Goal: Task Accomplishment & Management: Manage account settings

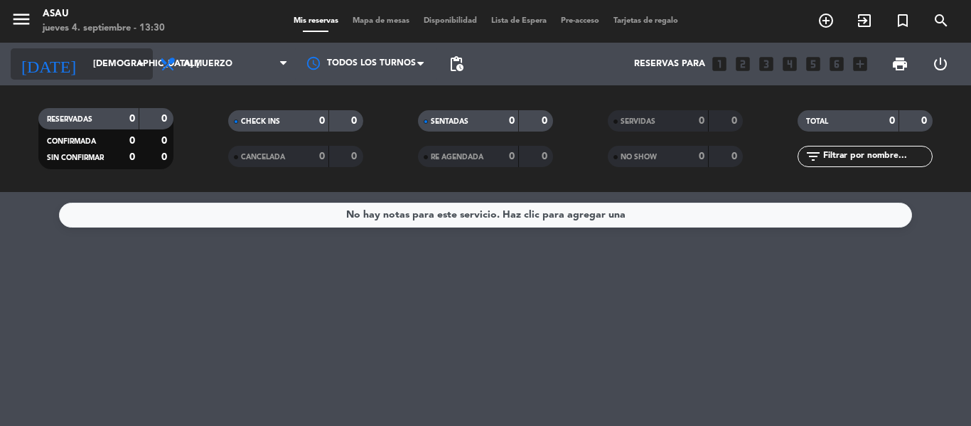
click at [131, 67] on input "[DEMOGRAPHIC_DATA] [DATE]" at bounding box center [146, 64] width 120 height 24
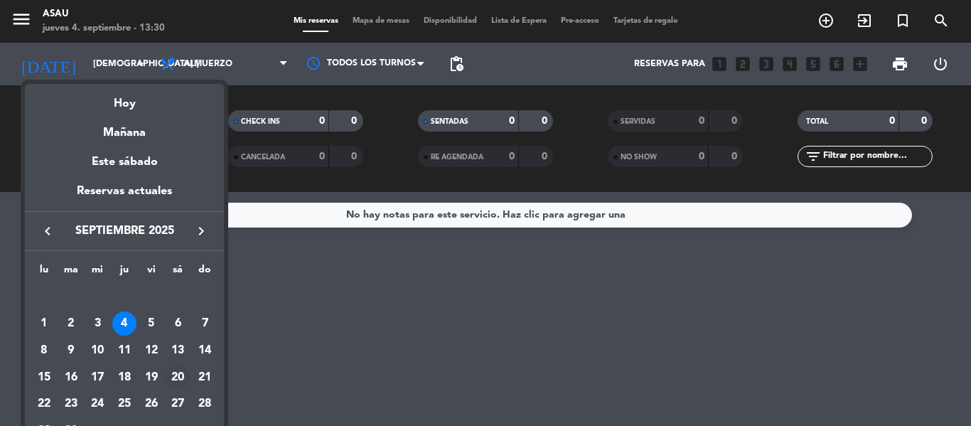
click at [176, 373] on div "20" at bounding box center [178, 378] width 24 height 24
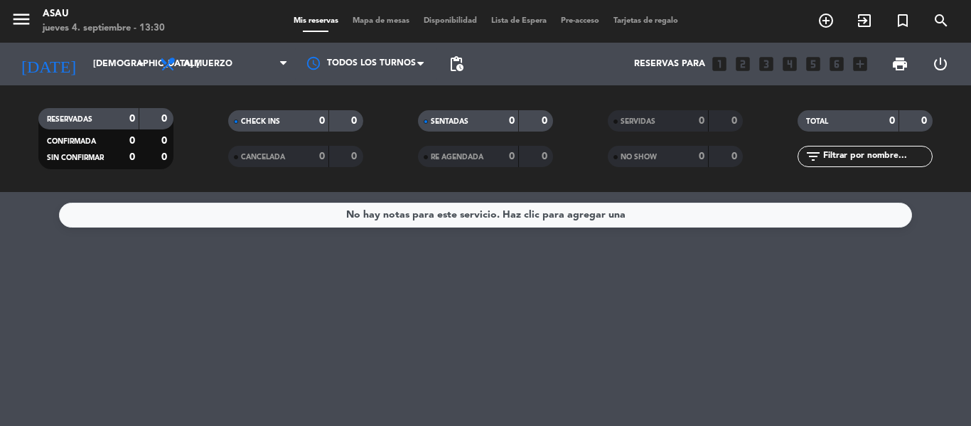
type input "sáb. [DATE]"
click at [453, 63] on span "pending_actions" at bounding box center [456, 63] width 17 height 17
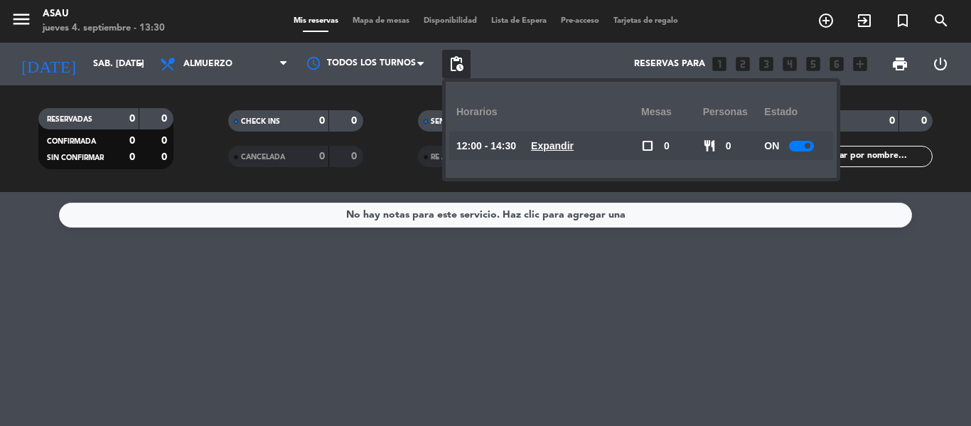
click at [557, 143] on u "Expandir" at bounding box center [552, 145] width 43 height 11
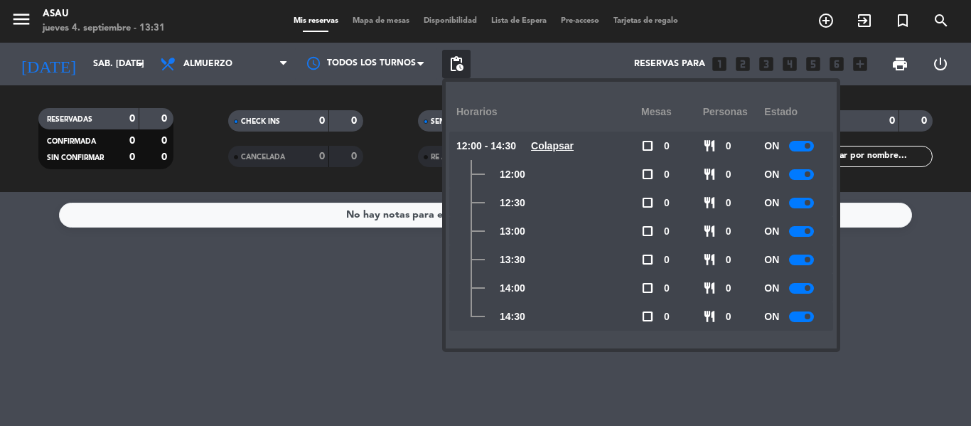
click at [802, 171] on div at bounding box center [801, 174] width 25 height 11
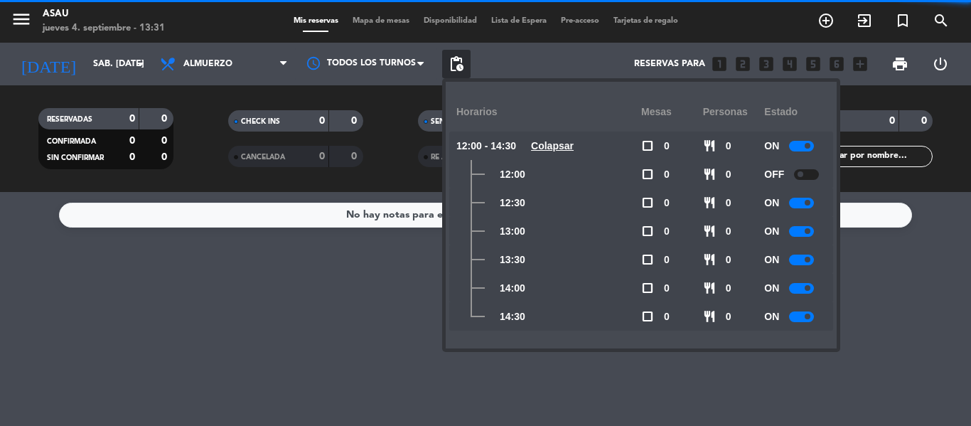
click at [801, 201] on div at bounding box center [801, 203] width 25 height 11
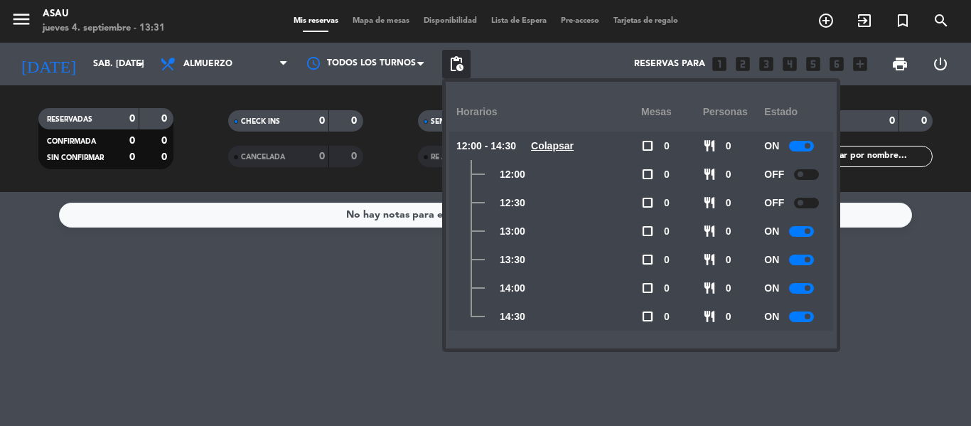
click at [799, 256] on div at bounding box center [801, 260] width 25 height 11
click at [796, 287] on div at bounding box center [801, 288] width 25 height 11
click at [803, 142] on div at bounding box center [801, 146] width 25 height 11
click at [810, 173] on div at bounding box center [806, 174] width 25 height 11
click at [802, 176] on span at bounding box center [801, 174] width 6 height 6
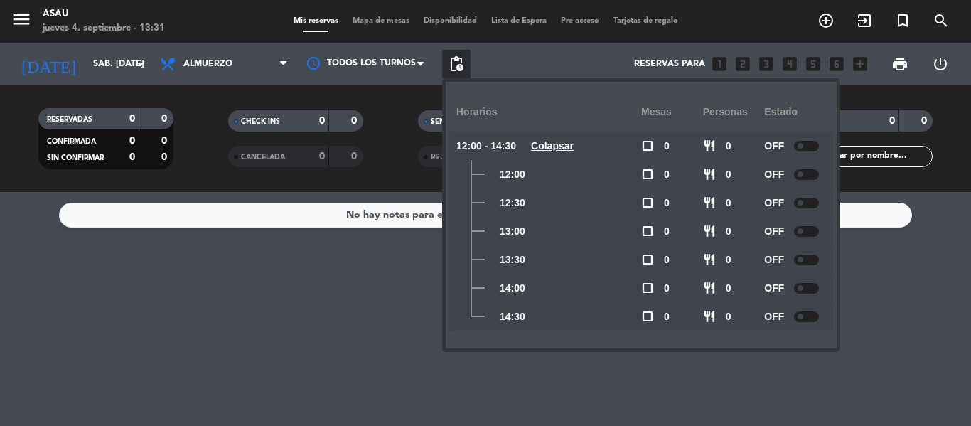
click at [809, 141] on div at bounding box center [806, 146] width 25 height 11
drag, startPoint x: 914, startPoint y: 288, endPoint x: 533, endPoint y: 166, distance: 399.6
click at [910, 287] on div "No hay notas para este servicio. Haz clic para agregar una" at bounding box center [485, 309] width 971 height 234
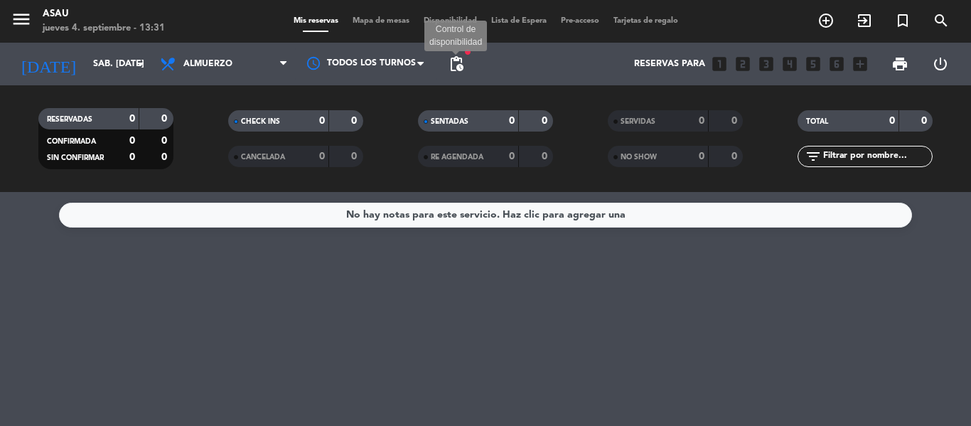
click at [464, 58] on span "pending_actions" at bounding box center [456, 63] width 17 height 17
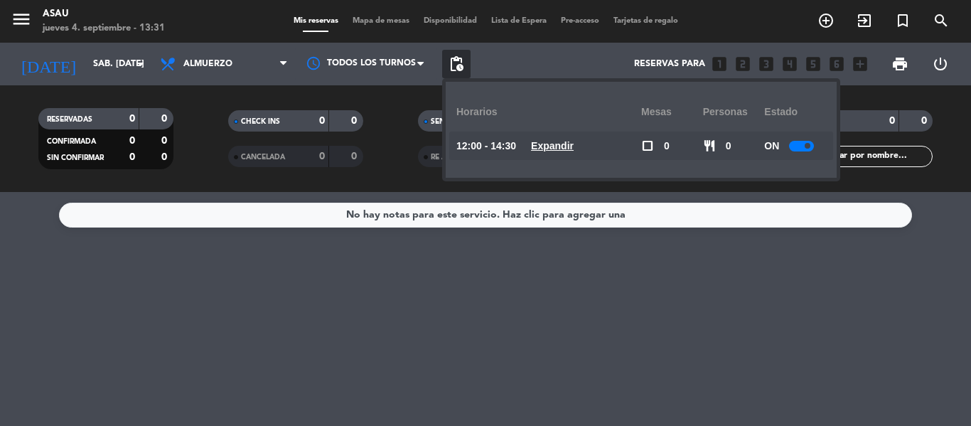
click at [554, 142] on u "Expandir" at bounding box center [552, 145] width 43 height 11
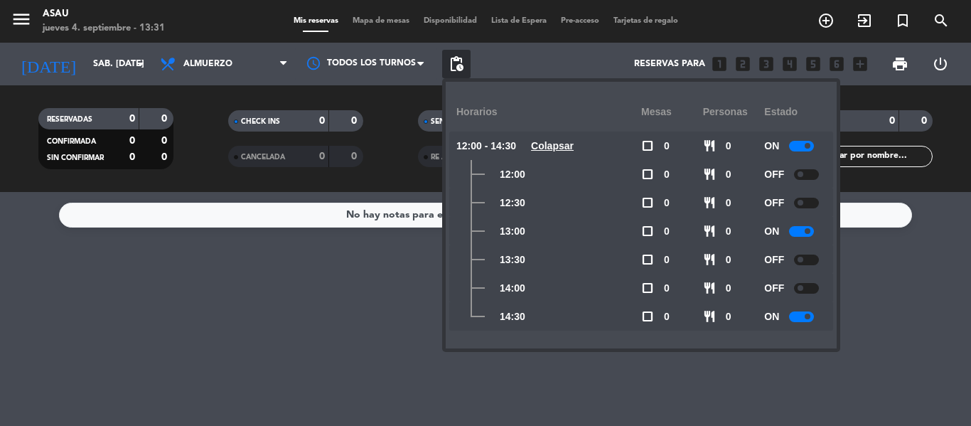
click at [897, 330] on div "No hay notas para este servicio. Haz clic para agregar una" at bounding box center [485, 309] width 971 height 234
